Goal: Information Seeking & Learning: Learn about a topic

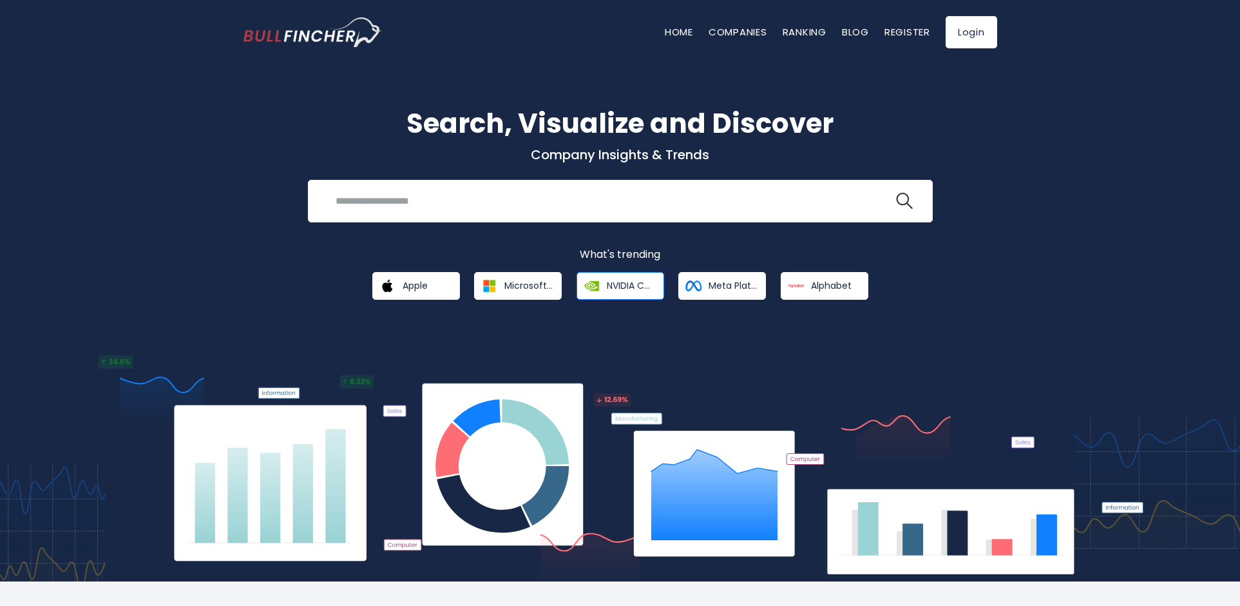
click at [594, 285] on img at bounding box center [591, 285] width 23 height 23
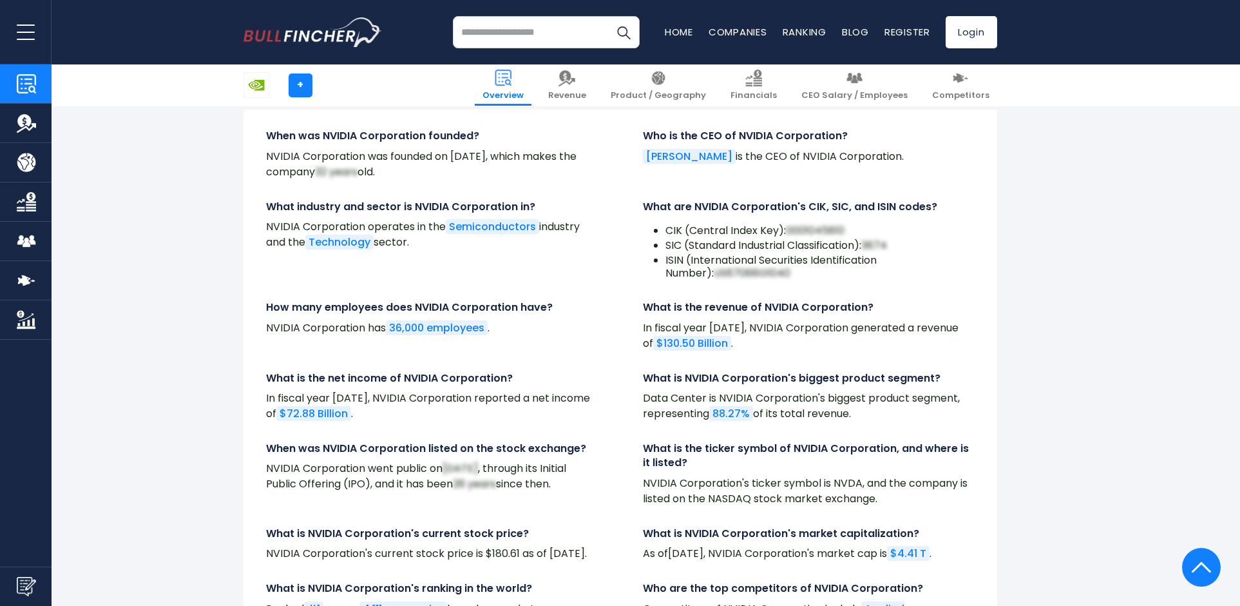
scroll to position [4348, 0]
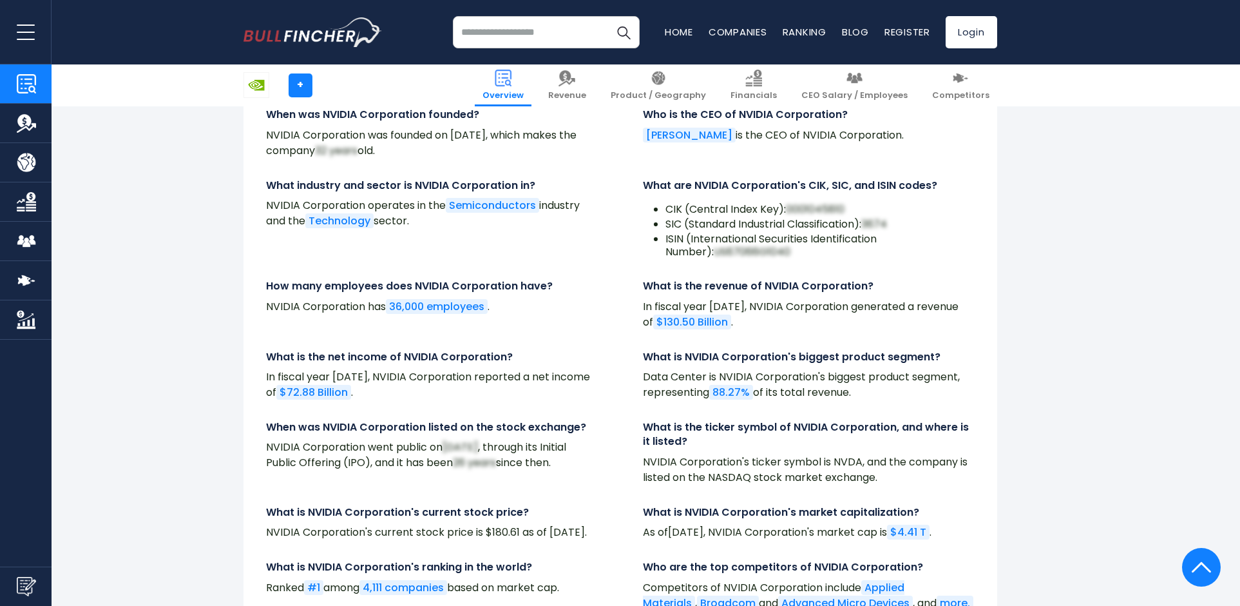
click at [520, 33] on input "search" at bounding box center [546, 32] width 187 height 32
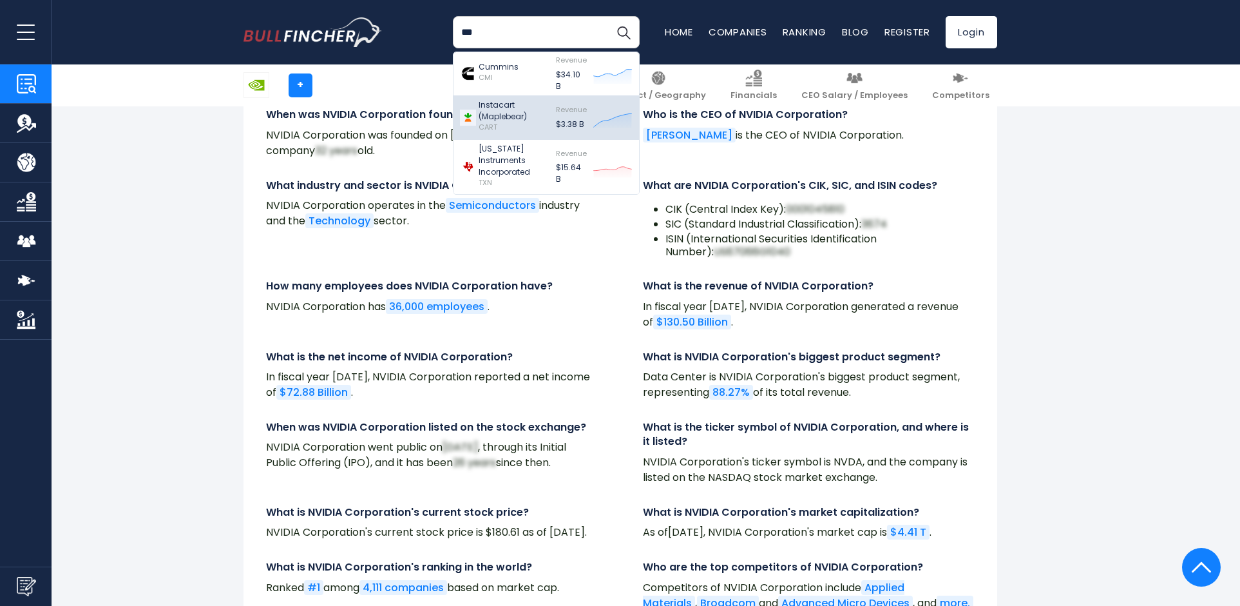
type input "***"
click at [520, 105] on p "Instacart (Maplebear)" at bounding box center [514, 110] width 71 height 23
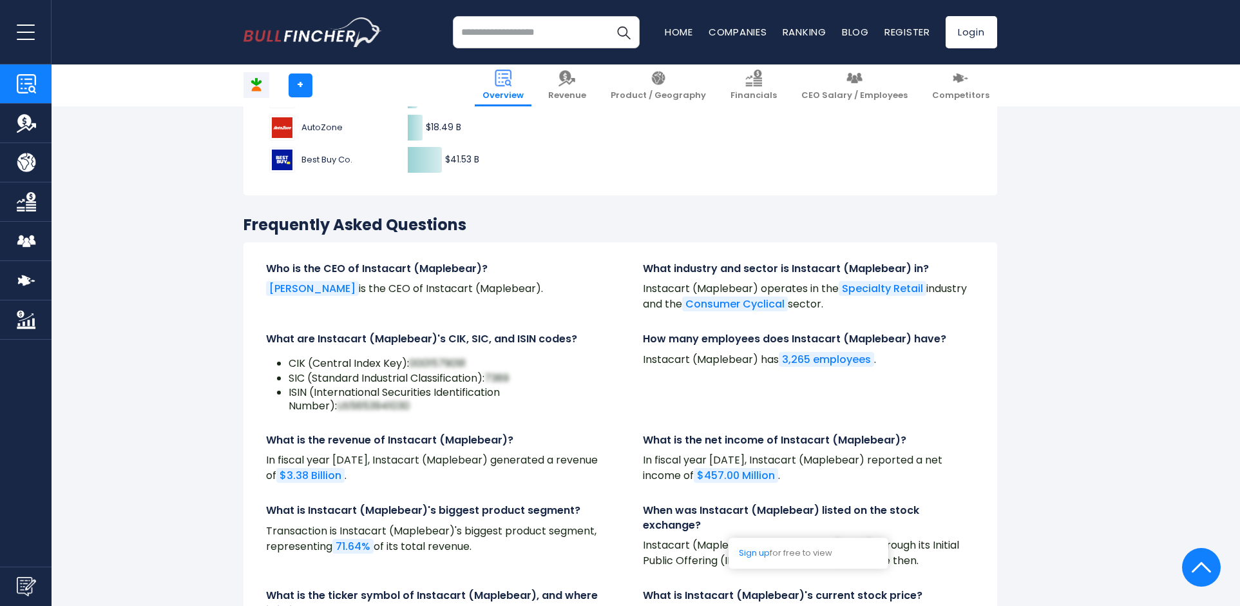
scroll to position [4155, 0]
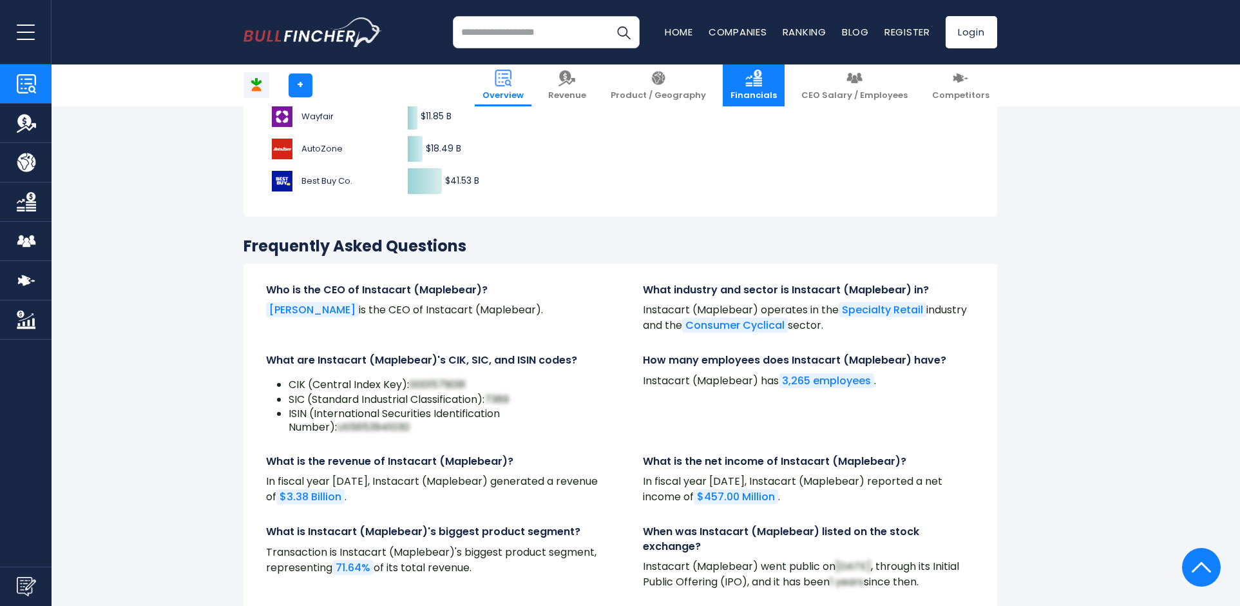
click at [765, 90] on span "Financials" at bounding box center [754, 95] width 46 height 11
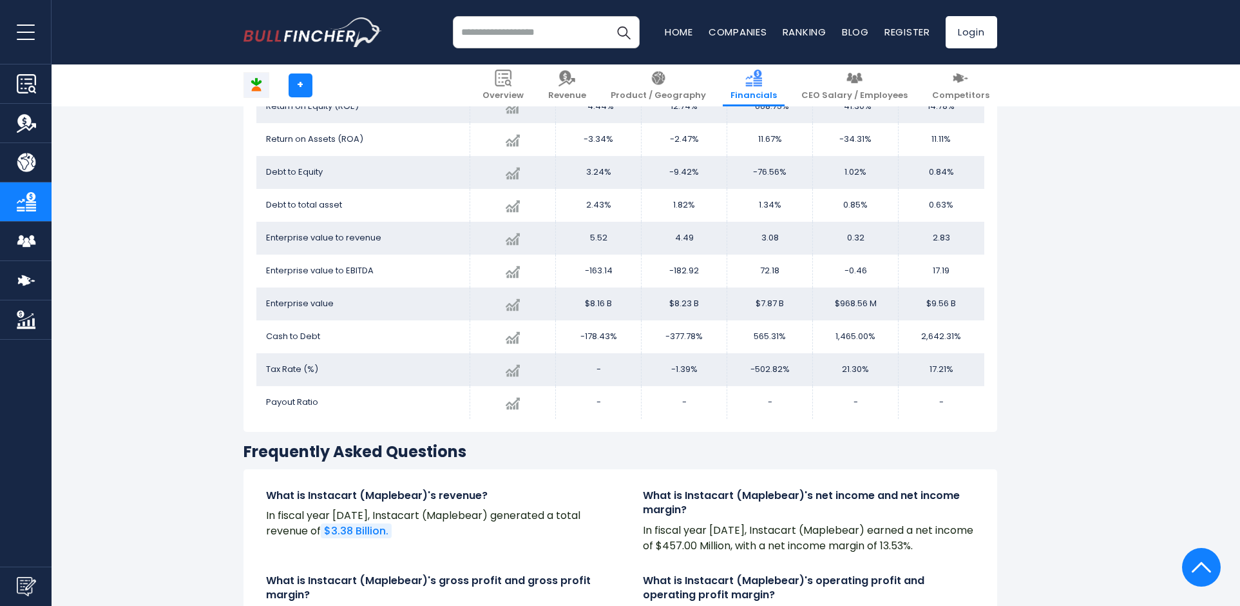
scroll to position [2609, 0]
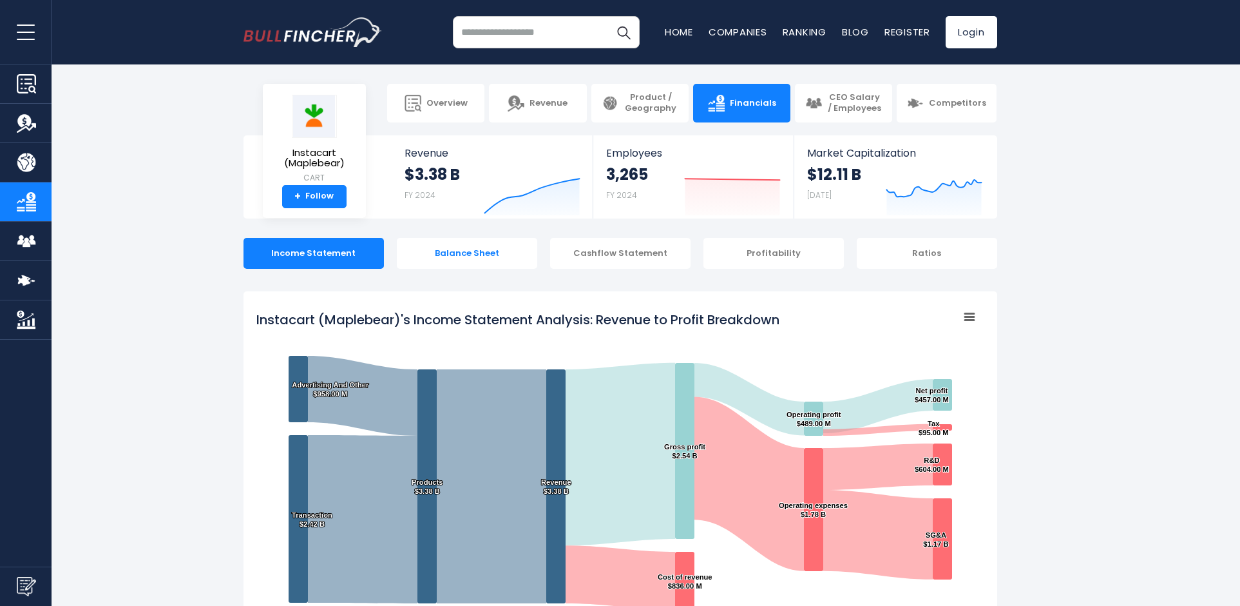
click at [472, 252] on div "Balance Sheet" at bounding box center [467, 253] width 140 height 31
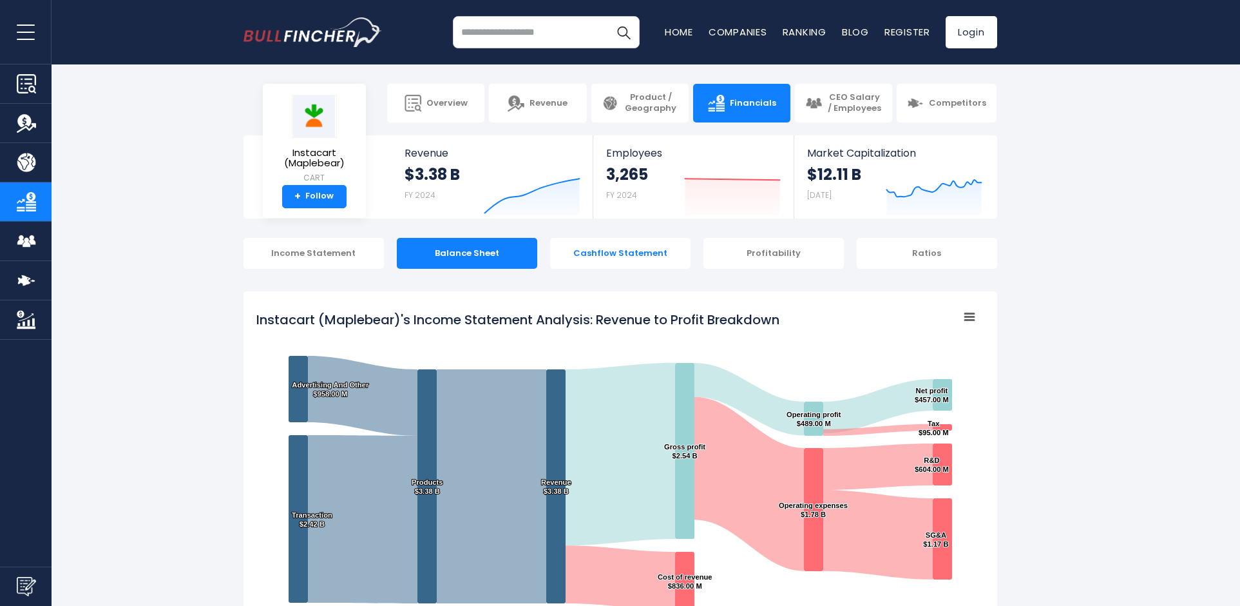
click at [629, 256] on div "Cashflow Statement" at bounding box center [620, 253] width 140 height 31
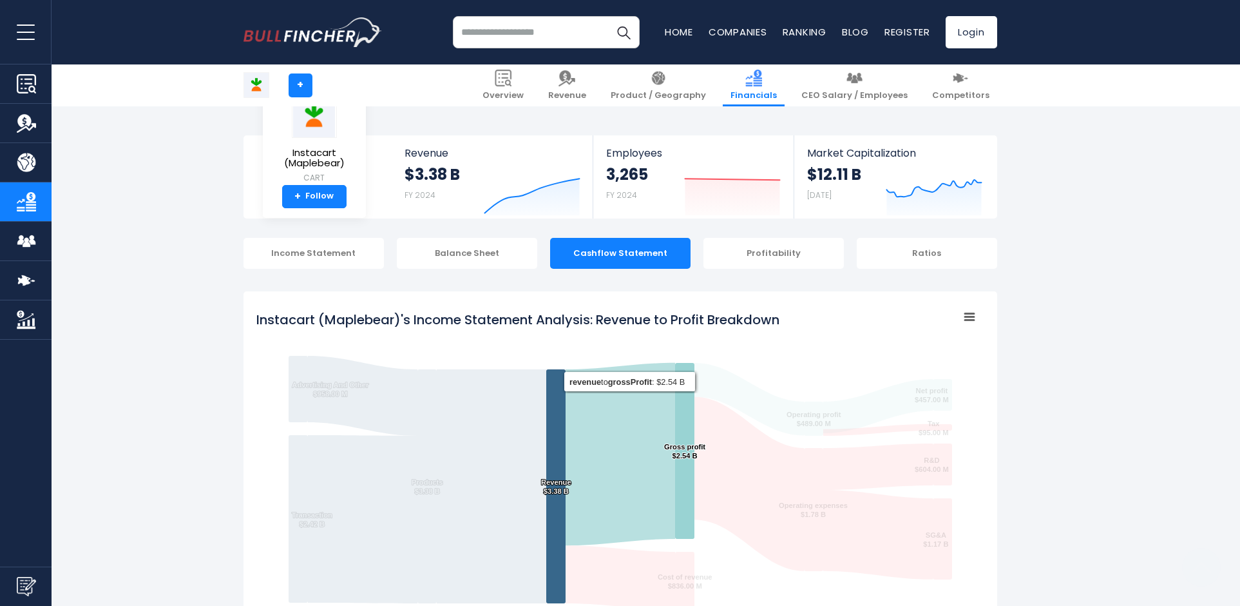
scroll to position [1866, 0]
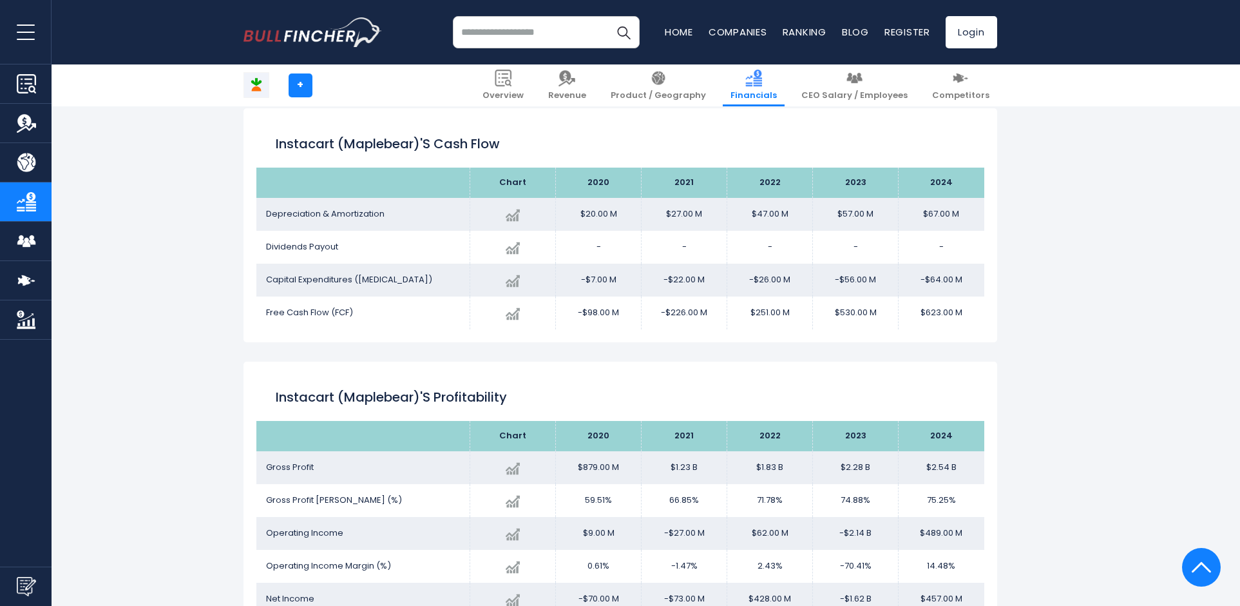
click at [1147, 243] on div "Instacart (Maplebear) + + Overview Revenue Product / Geography Financials" at bounding box center [620, 127] width 1240 height 3714
click at [1031, 192] on div "Instacart (Maplebear) + + Overview Revenue Product / Geography Financials" at bounding box center [620, 127] width 1240 height 3714
click at [1032, 192] on div "Instacart (Maplebear) + + Overview Revenue Product / Geography Financials" at bounding box center [620, 127] width 1240 height 3714
click at [1119, 198] on div "Instacart (Maplebear) + + Overview Revenue Product / Geography Financials" at bounding box center [620, 127] width 1240 height 3714
click at [1118, 198] on div "Instacart (Maplebear) + + Overview Revenue Product / Geography Financials" at bounding box center [620, 127] width 1240 height 3714
